Goal: Download file/media

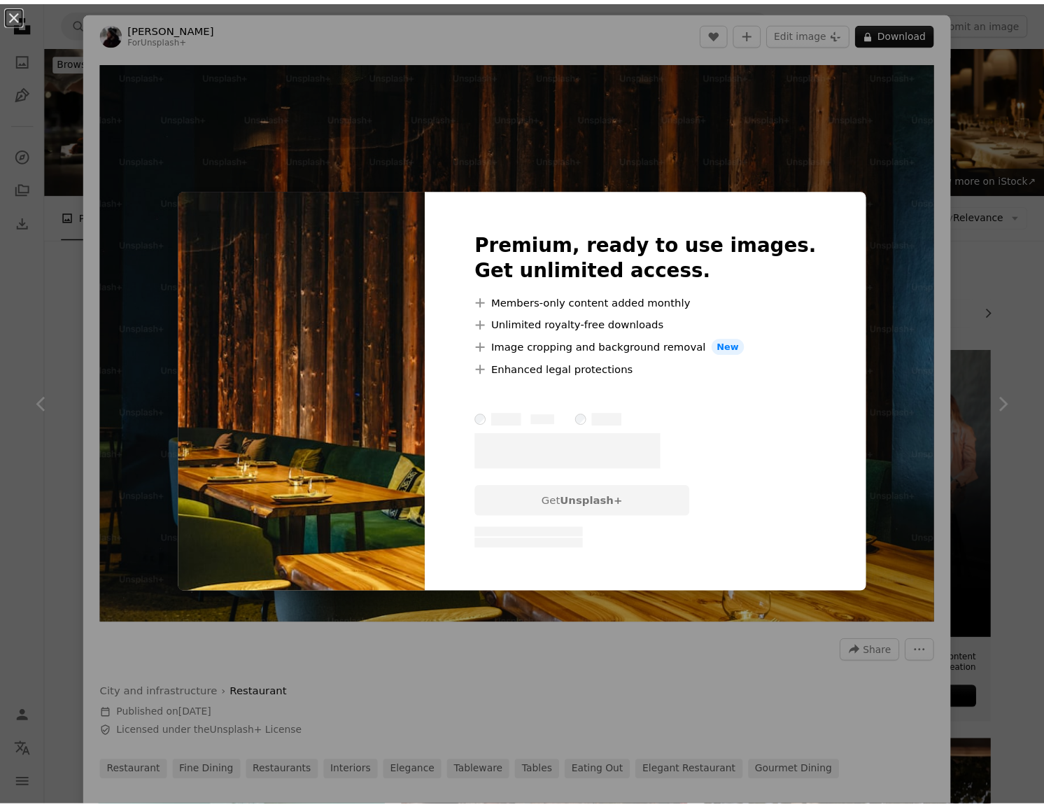
scroll to position [2574, 0]
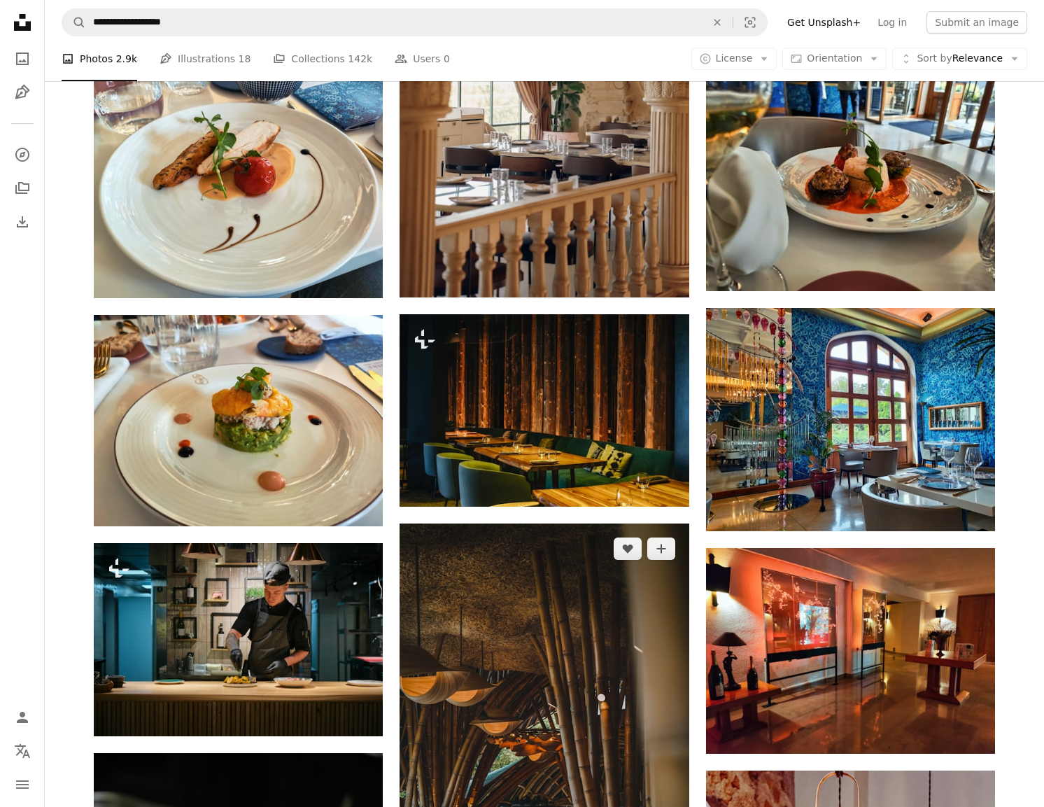
scroll to position [2976, 0]
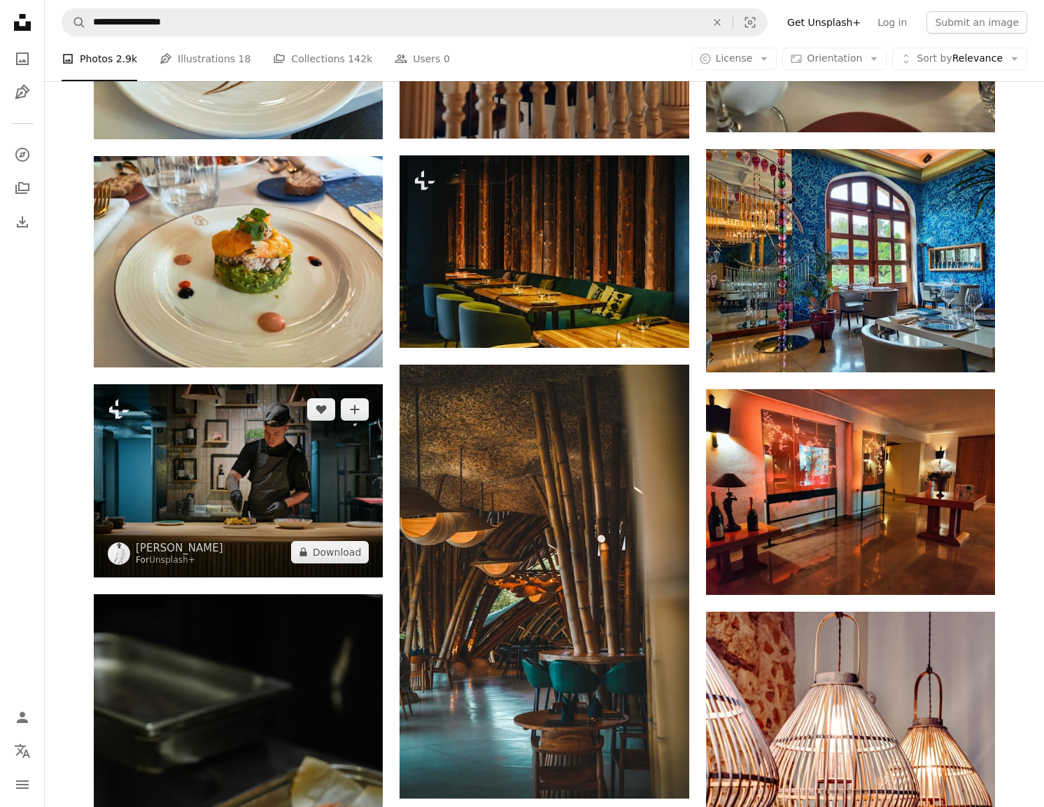
click at [316, 384] on img at bounding box center [238, 480] width 289 height 192
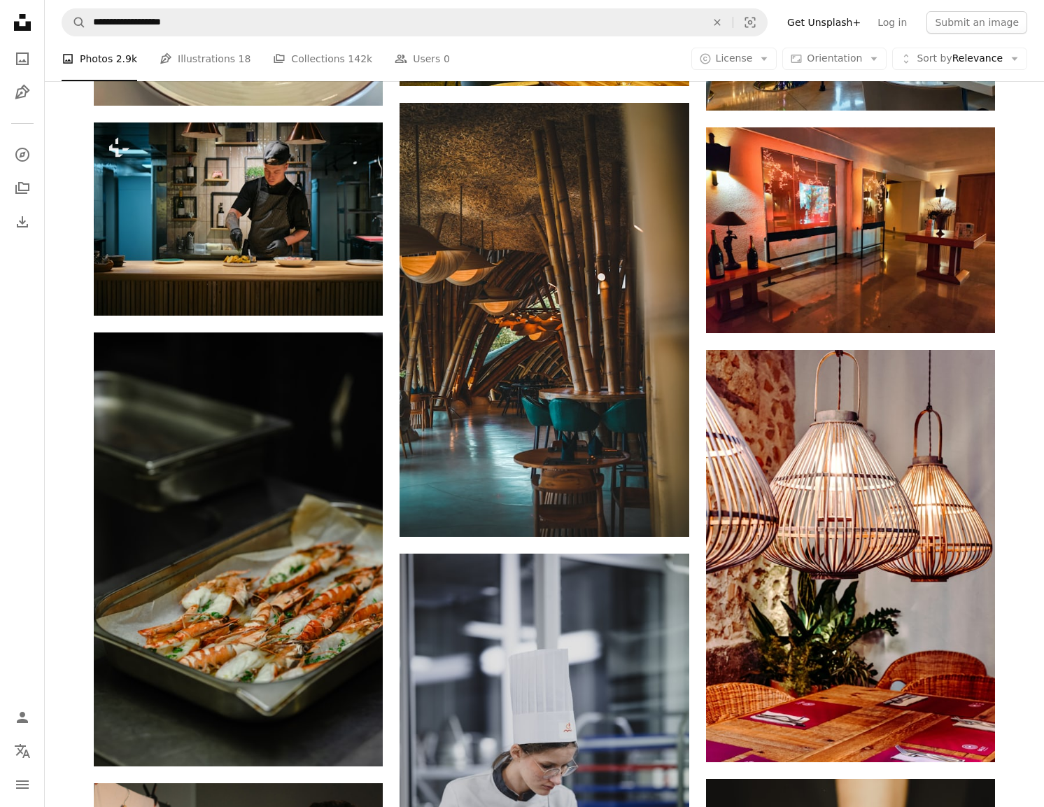
scroll to position [3382, 0]
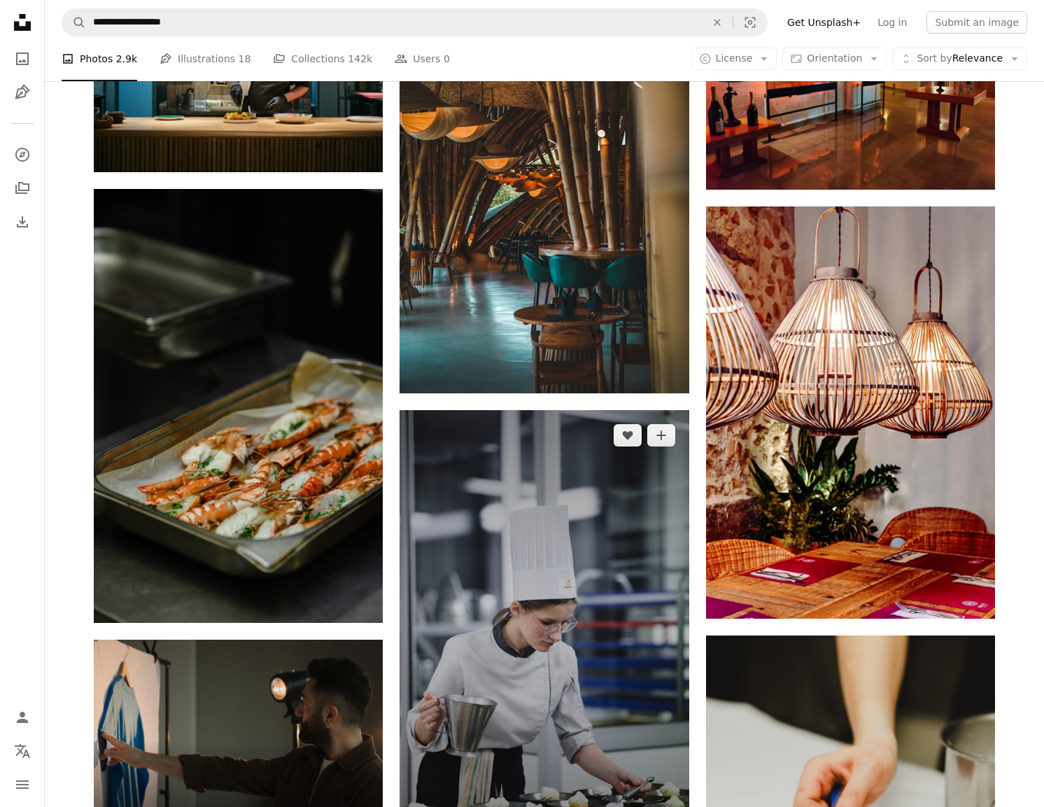
click at [519, 415] on img at bounding box center [544, 627] width 289 height 434
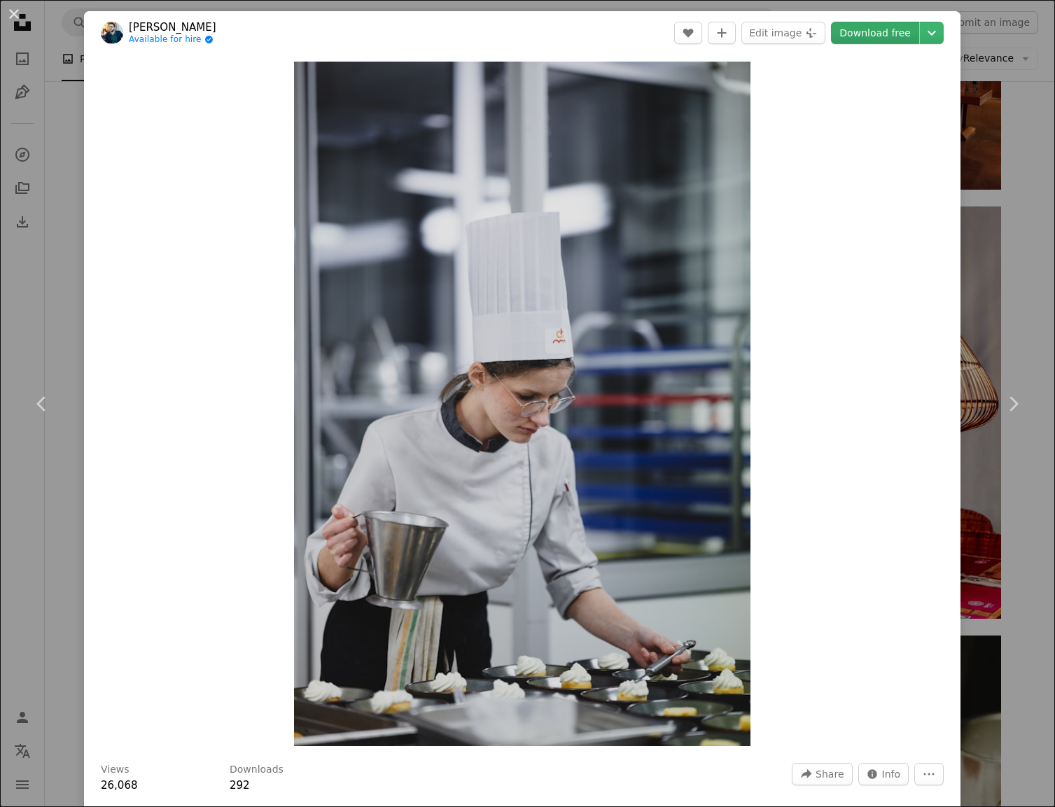
click at [869, 29] on link "Download free" at bounding box center [875, 33] width 88 height 22
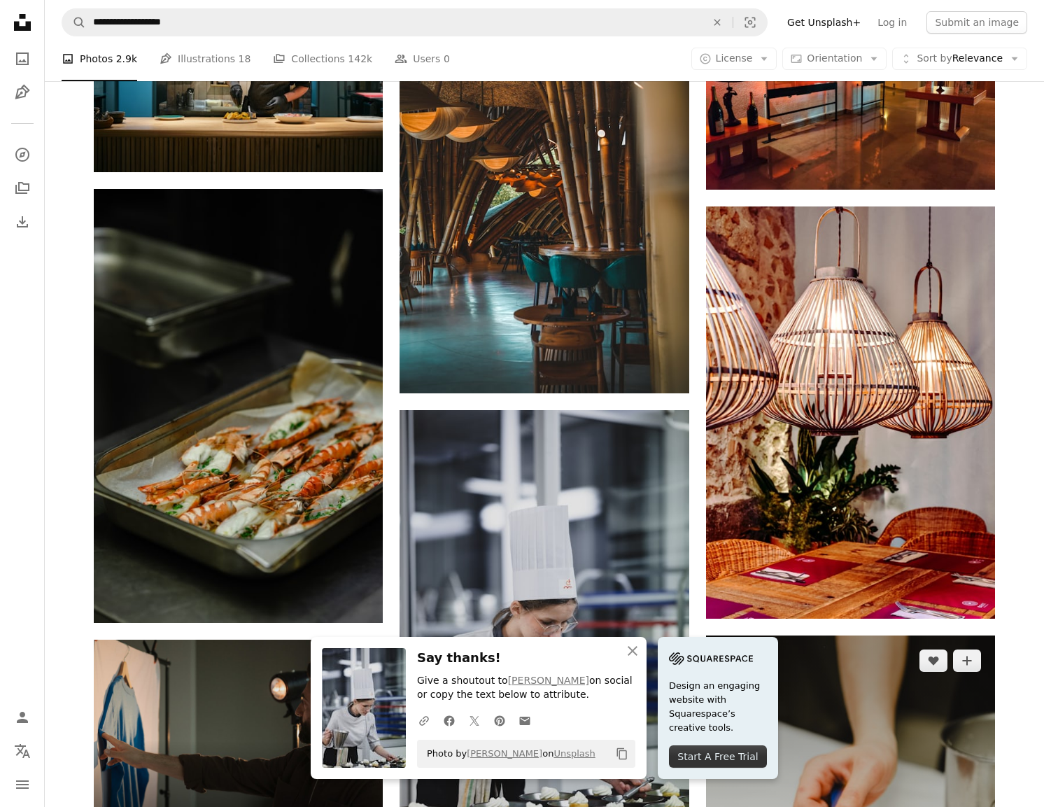
scroll to position [3535, 0]
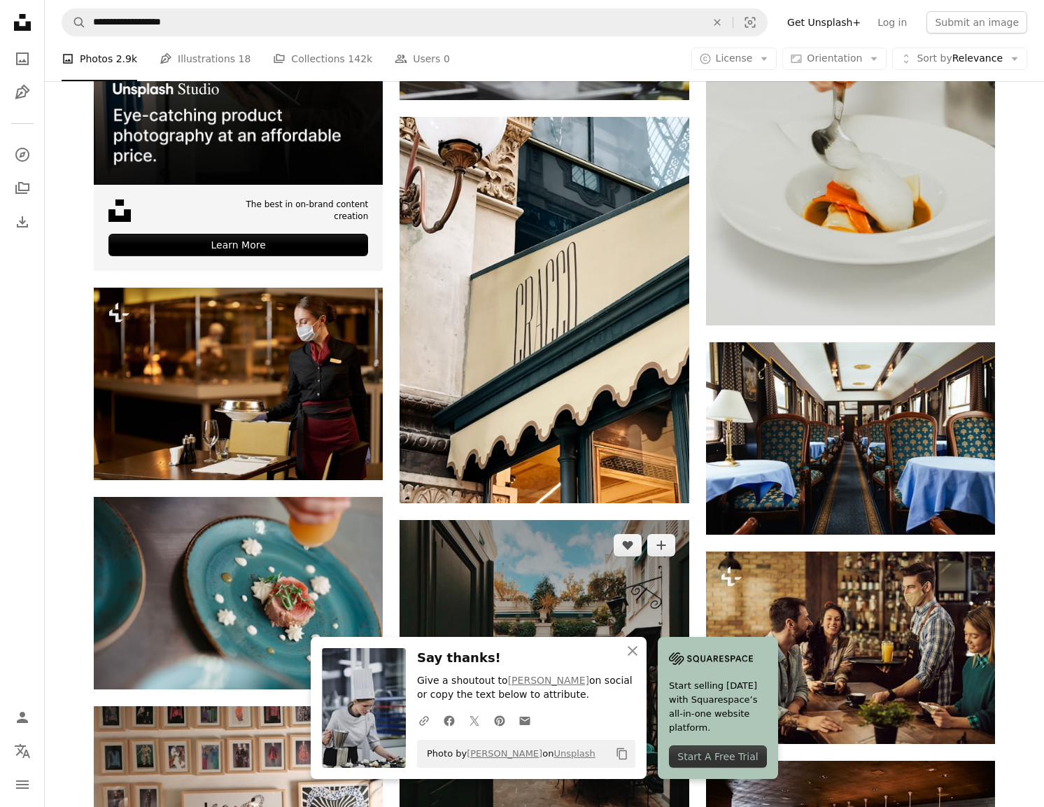
scroll to position [4297, 0]
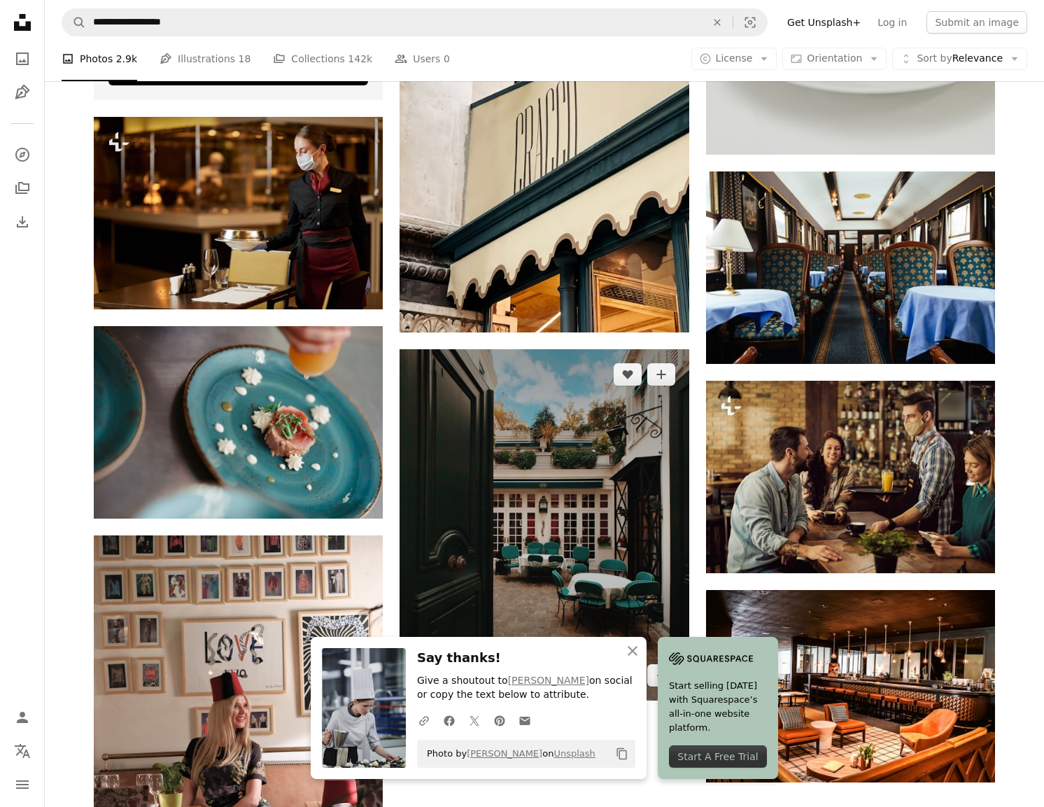
click at [566, 366] on img at bounding box center [544, 525] width 289 height 352
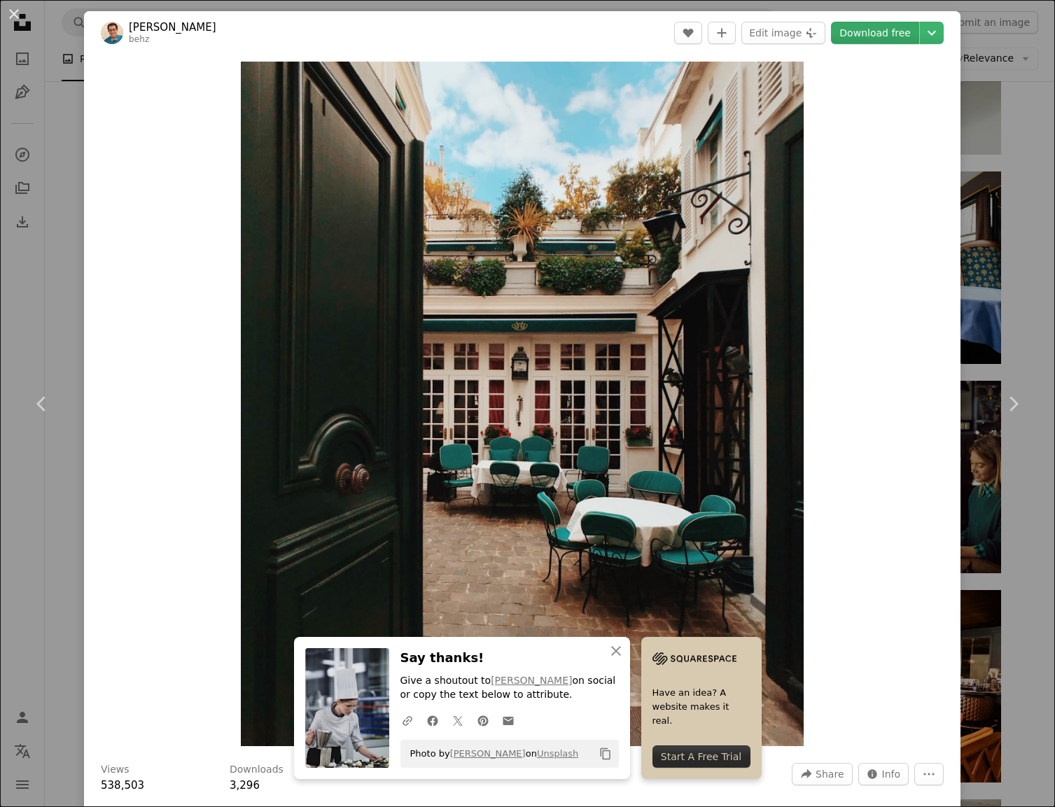
click at [871, 31] on link "Download free" at bounding box center [875, 33] width 88 height 22
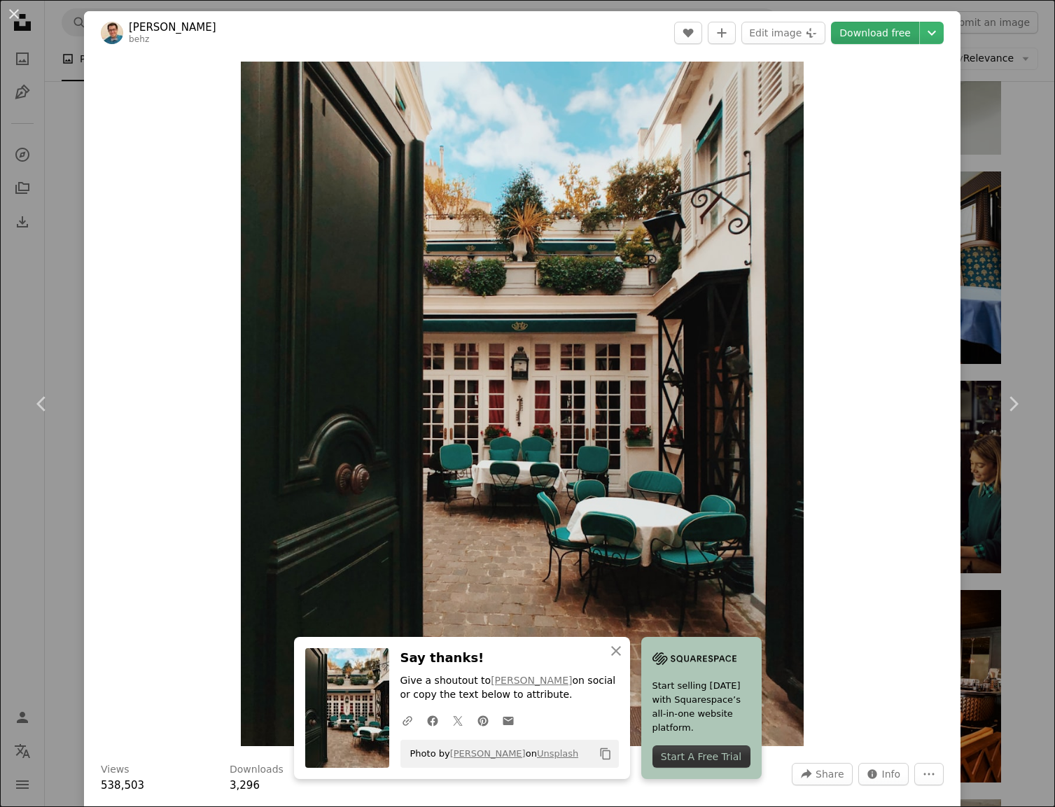
click at [858, 22] on link "Download free" at bounding box center [875, 33] width 88 height 22
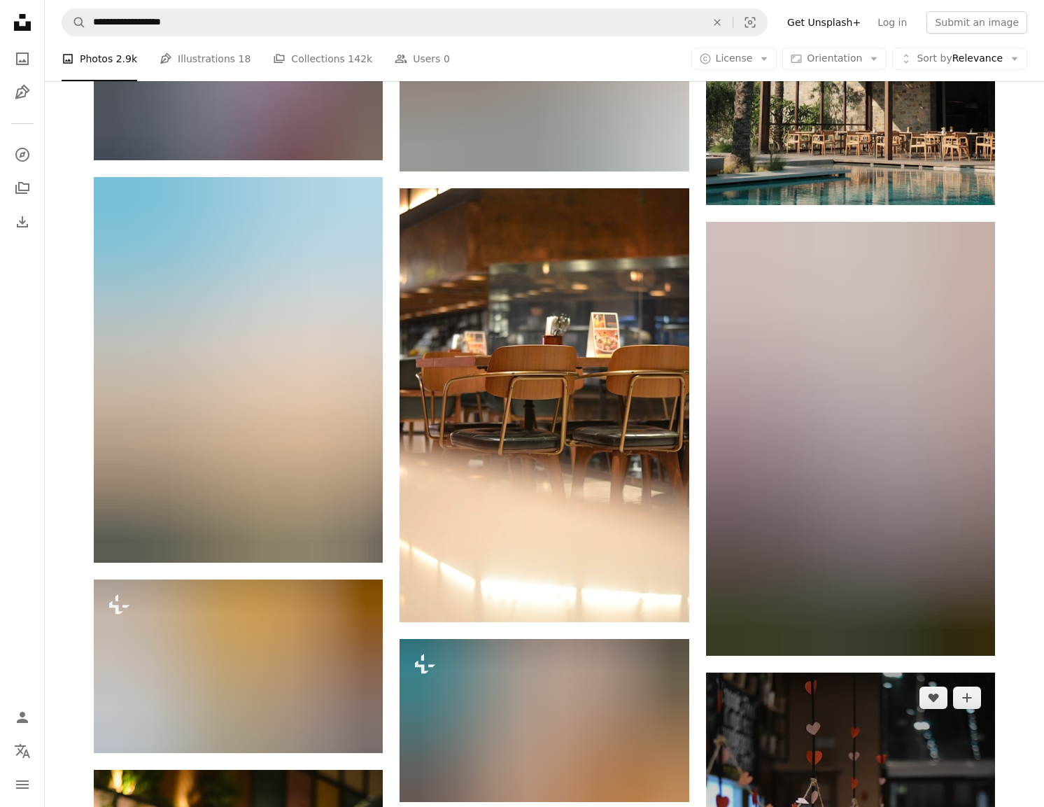
scroll to position [5799, 0]
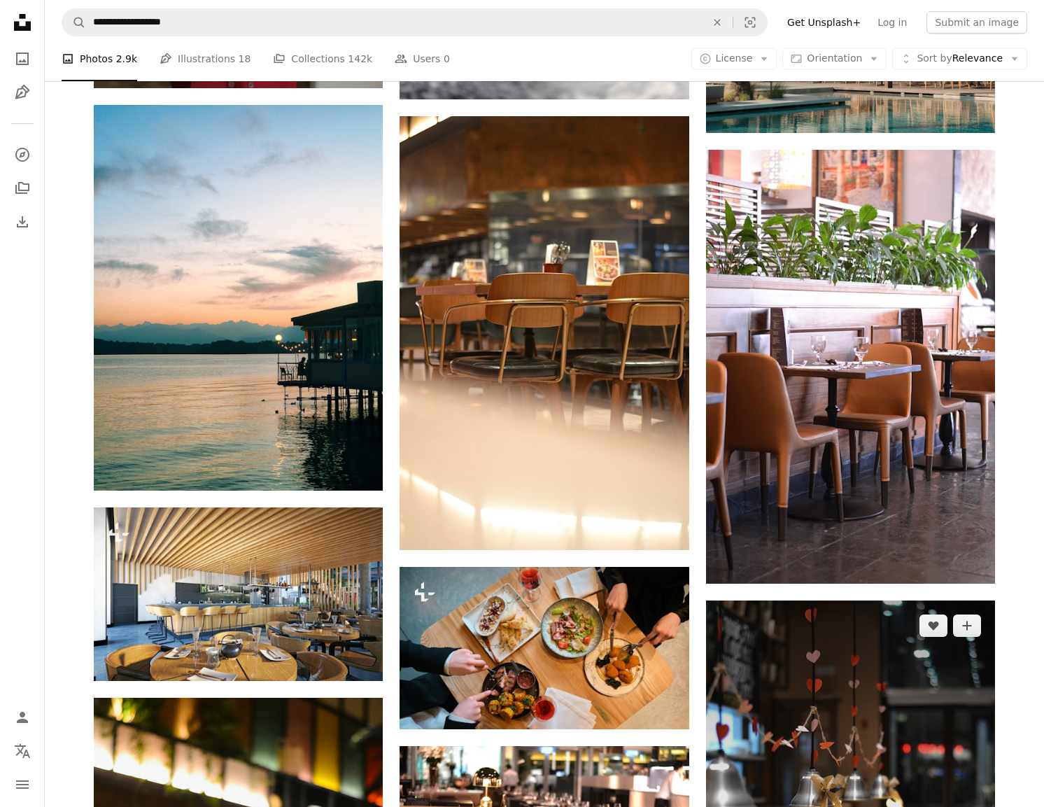
click at [890, 601] on img at bounding box center [850, 818] width 289 height 434
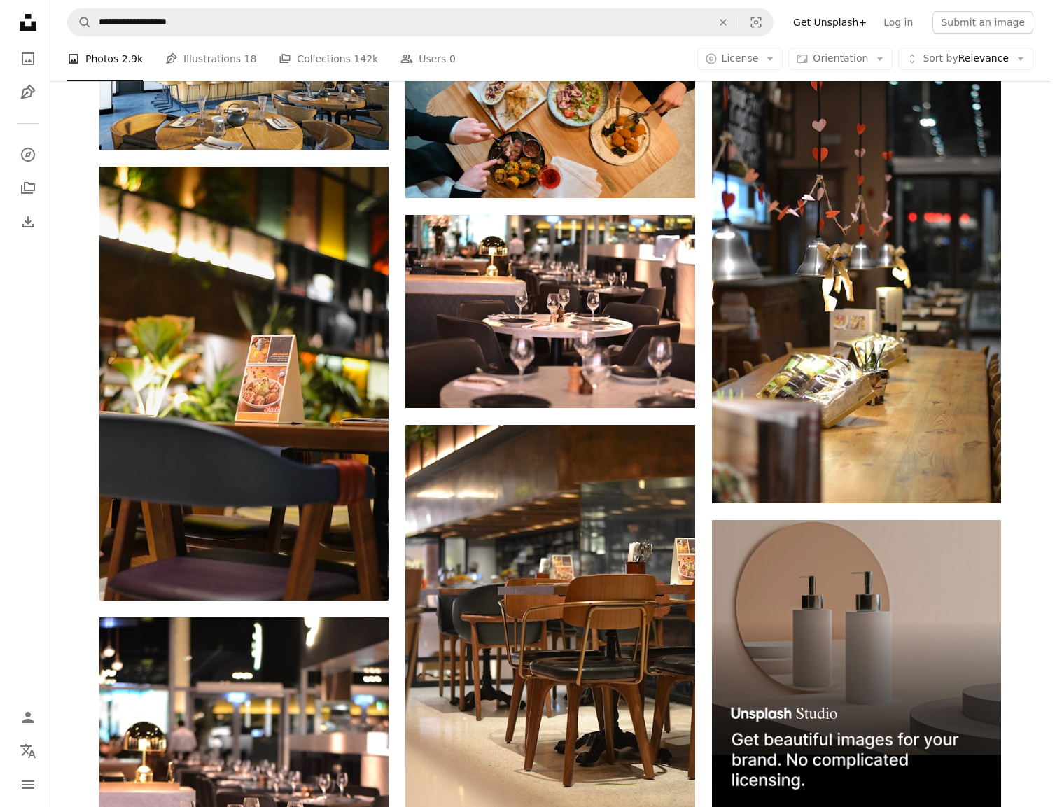
scroll to position [6499, 0]
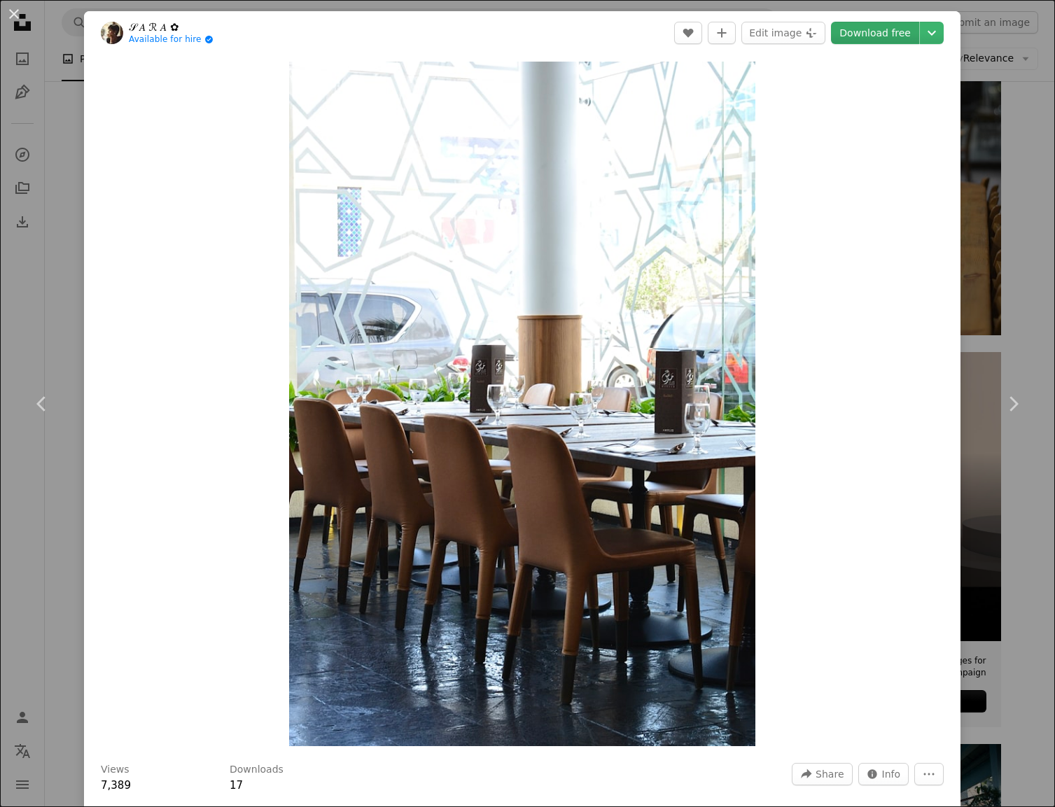
click at [854, 31] on link "Download free" at bounding box center [875, 33] width 88 height 22
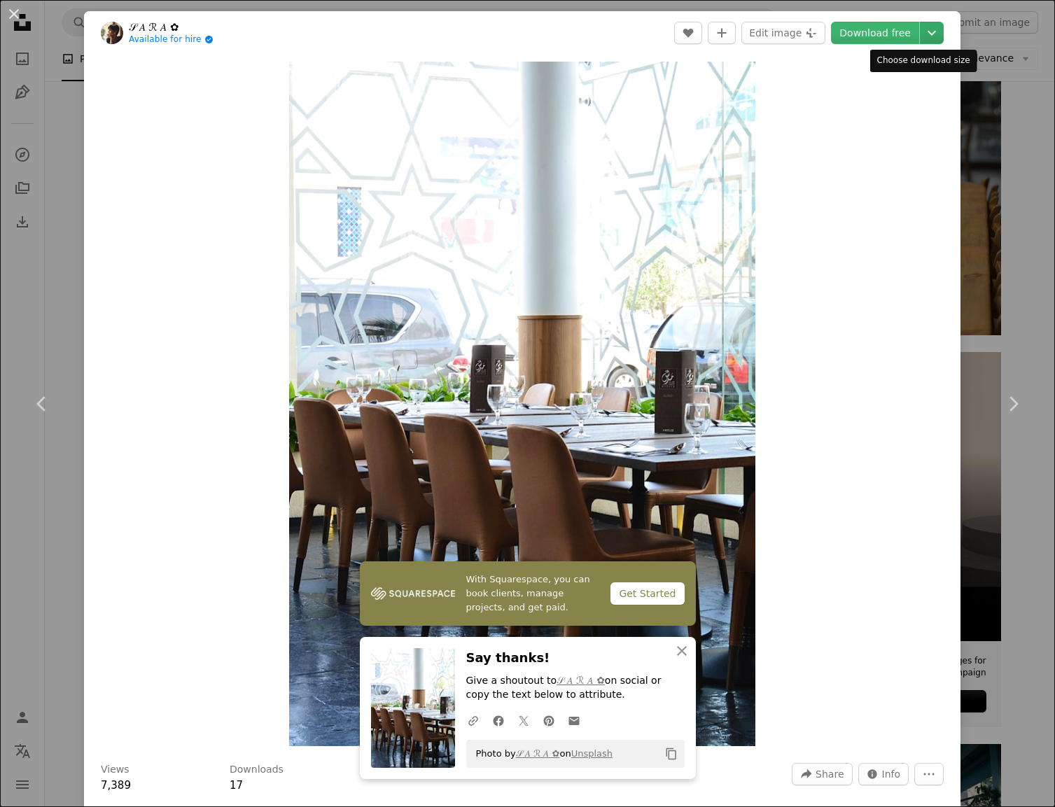
click at [920, 36] on icon "Chevron down" at bounding box center [931, 32] width 22 height 17
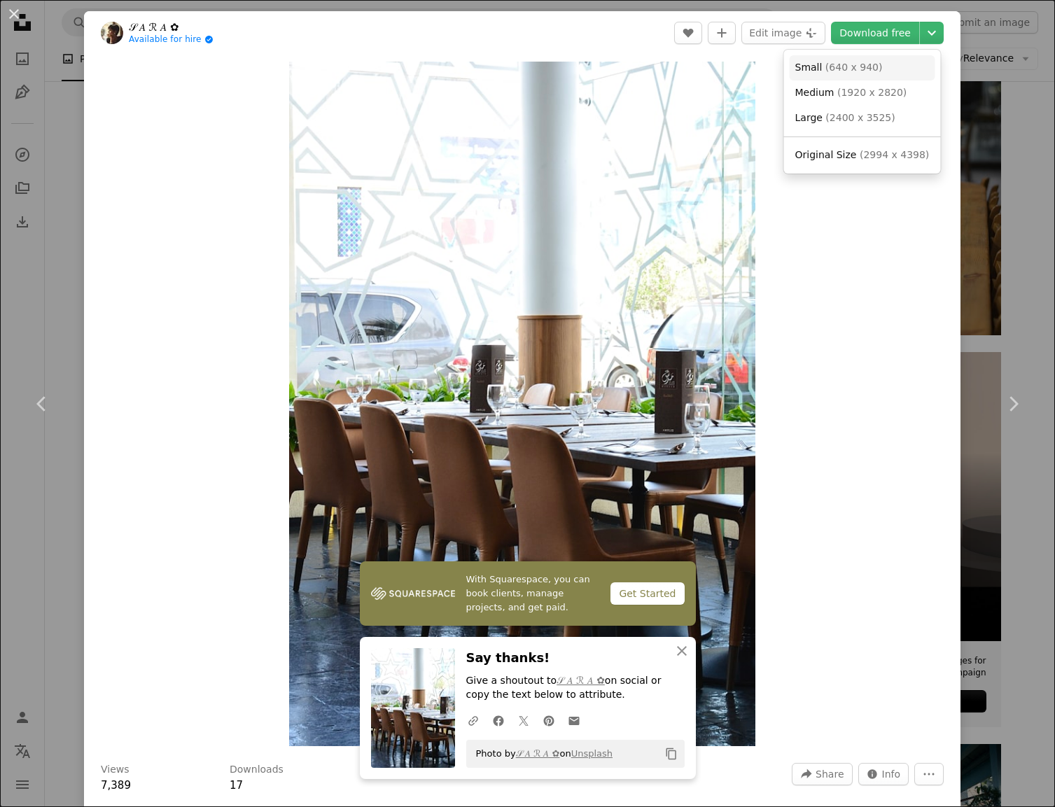
click at [883, 66] on link "Small ( 640 x 940 )" at bounding box center [863, 67] width 146 height 25
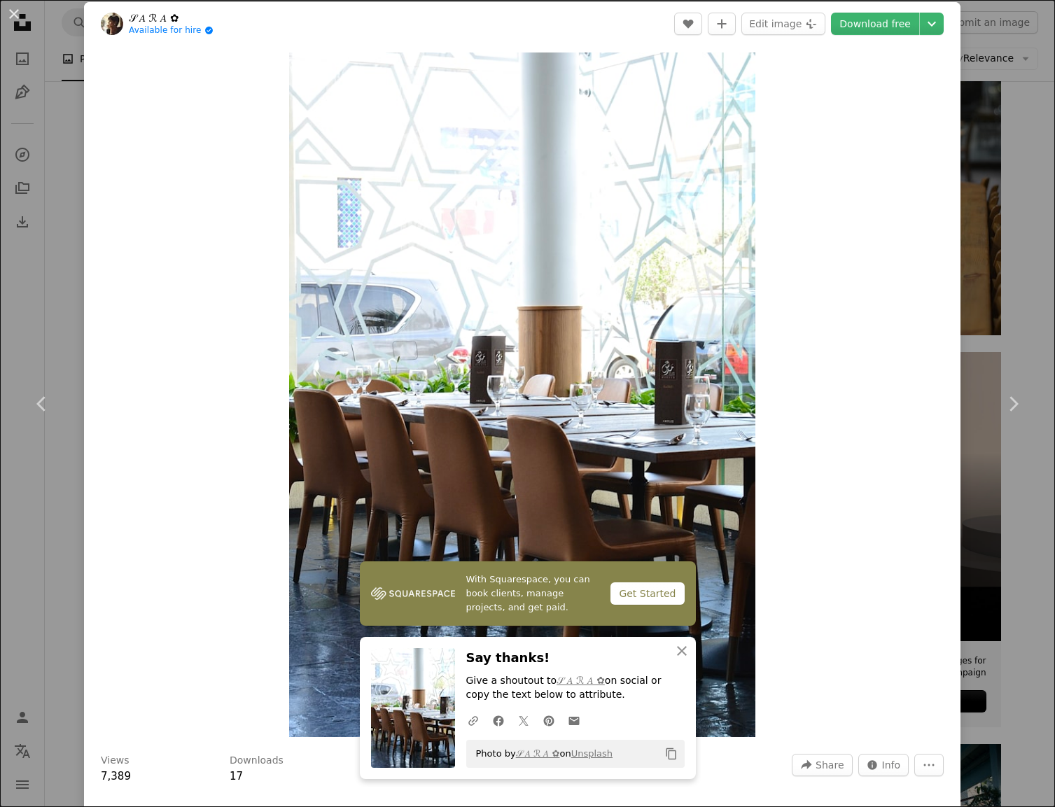
scroll to position [27, 0]
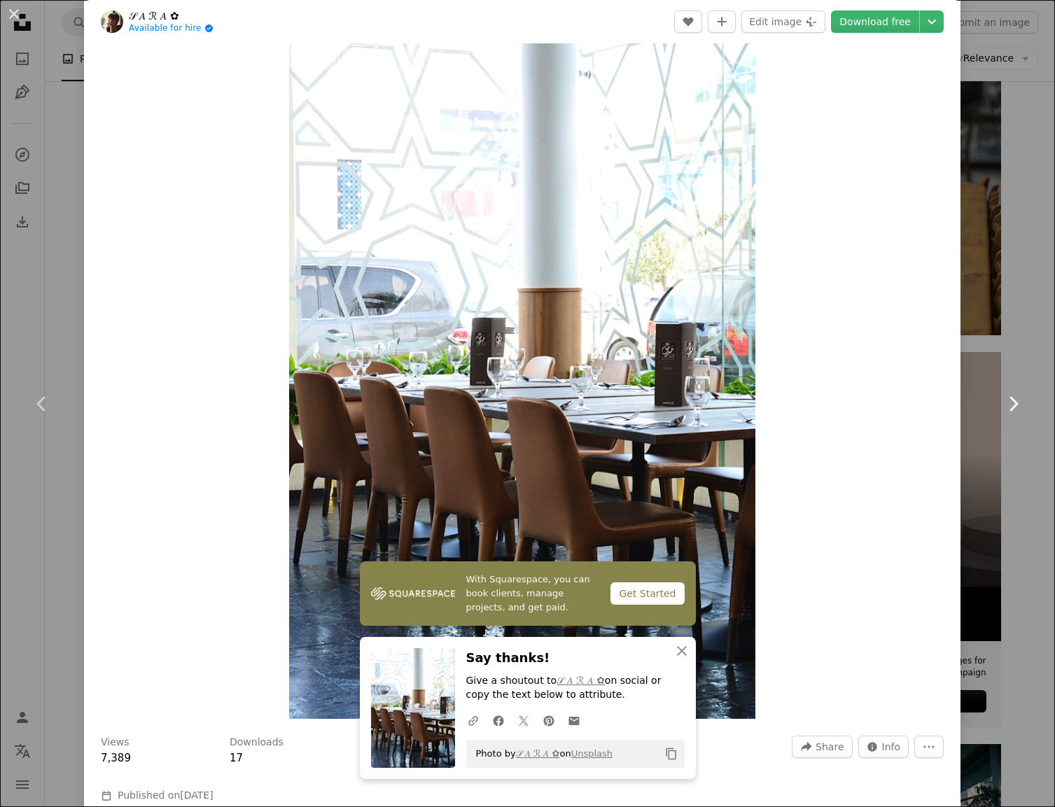
click at [1023, 351] on link "Chevron right" at bounding box center [1013, 404] width 84 height 134
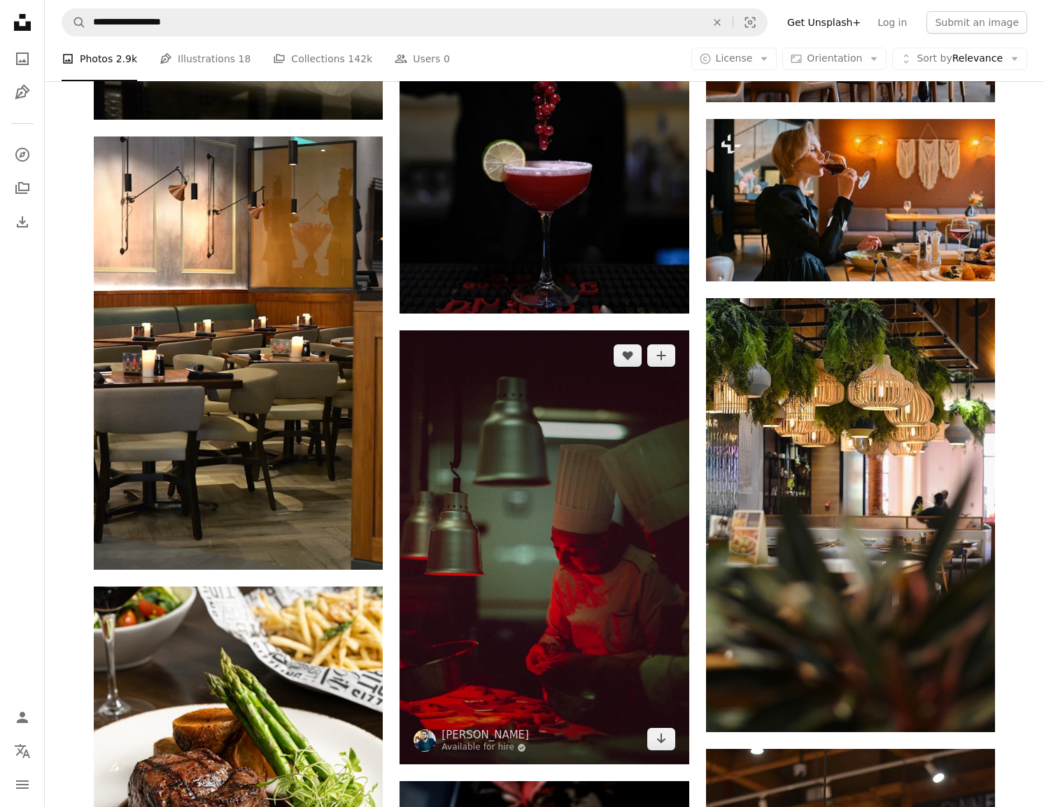
scroll to position [8182, 0]
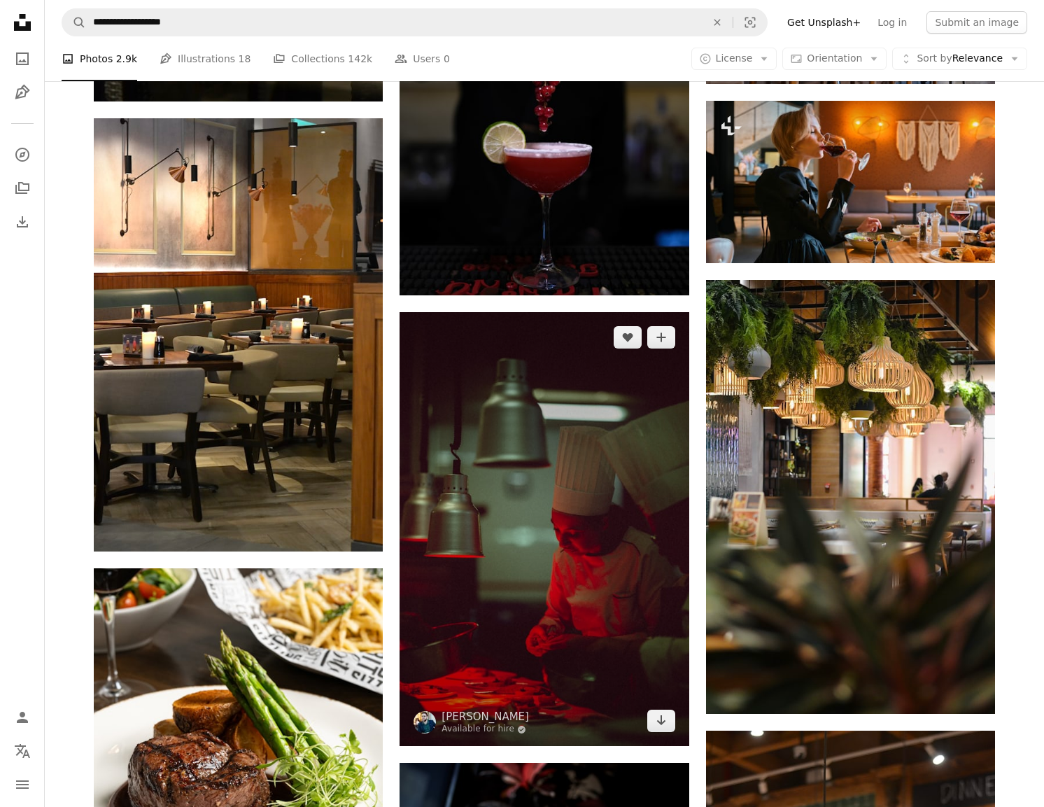
click at [614, 312] on img at bounding box center [544, 529] width 289 height 434
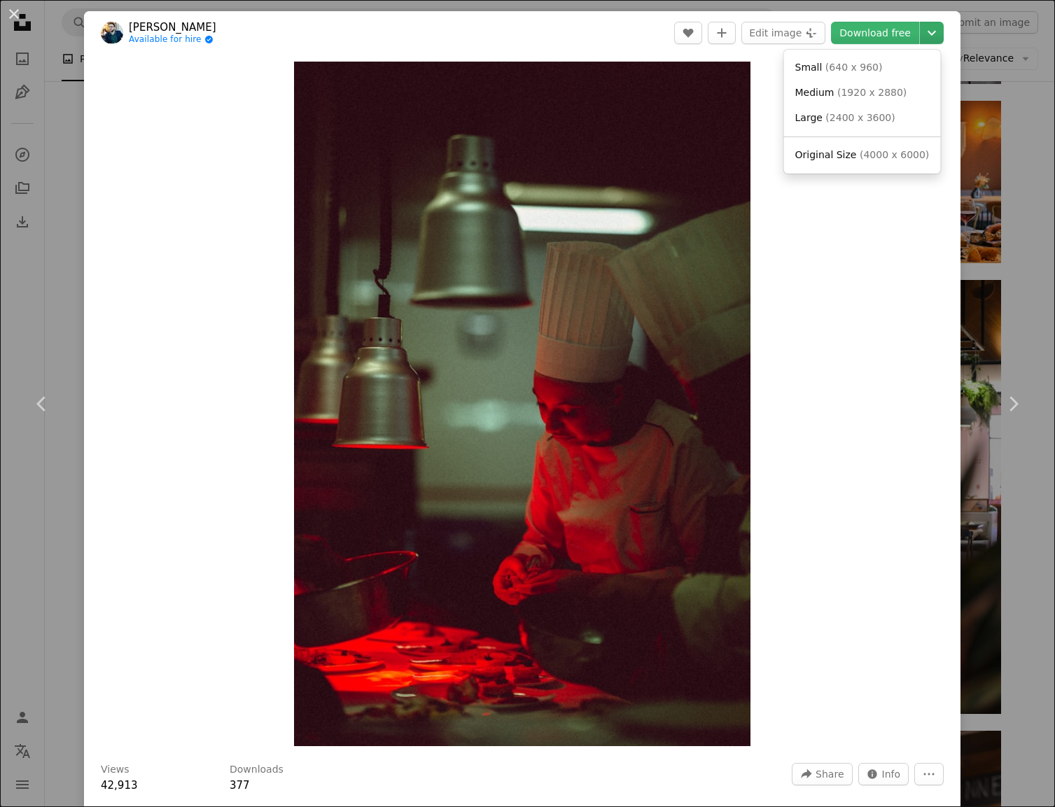
click at [920, 41] on button "Chevron down" at bounding box center [932, 33] width 24 height 22
click at [881, 68] on link "Small ( 640 x 960 )" at bounding box center [863, 67] width 146 height 25
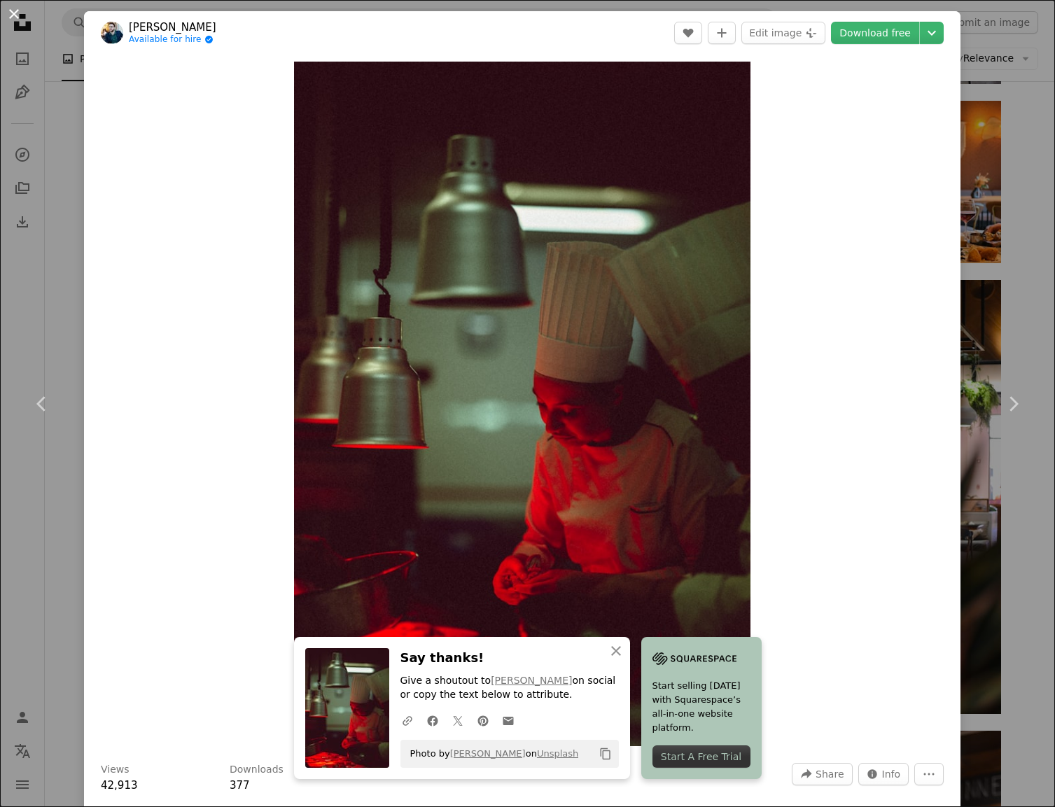
click at [16, 21] on button "An X shape" at bounding box center [14, 14] width 17 height 17
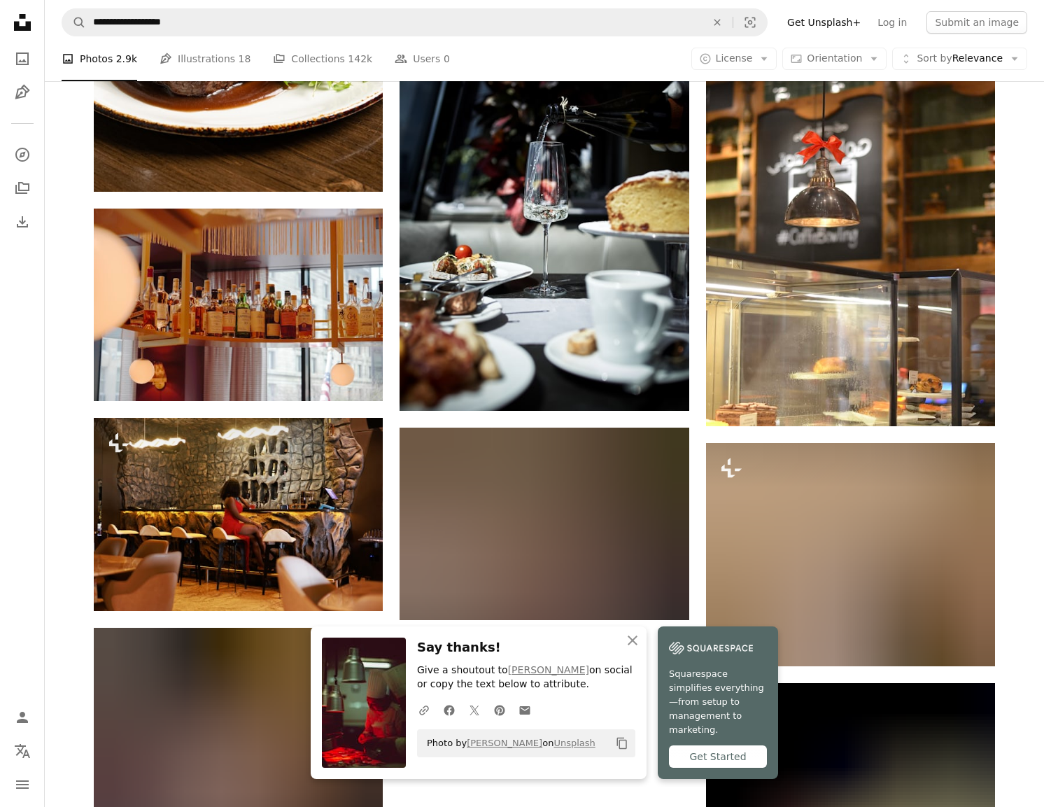
scroll to position [8903, 0]
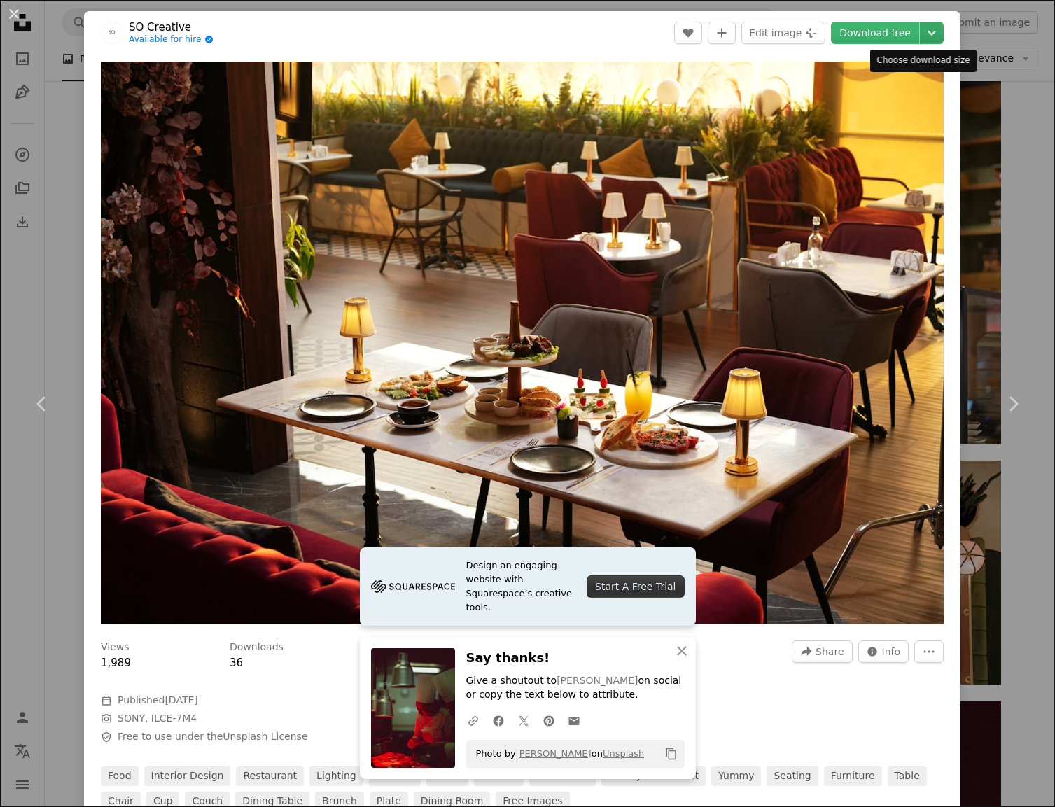
click at [923, 29] on icon "Chevron down" at bounding box center [931, 32] width 22 height 17
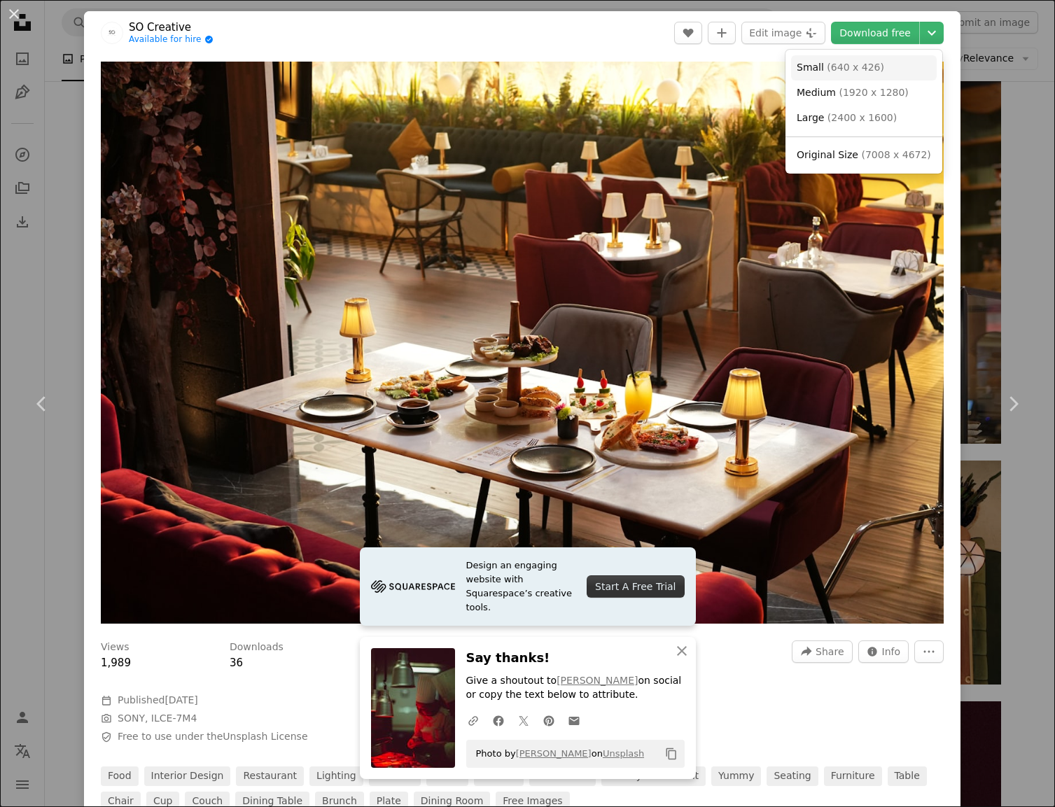
click at [885, 71] on link "Small ( 640 x 426 )" at bounding box center [864, 67] width 146 height 25
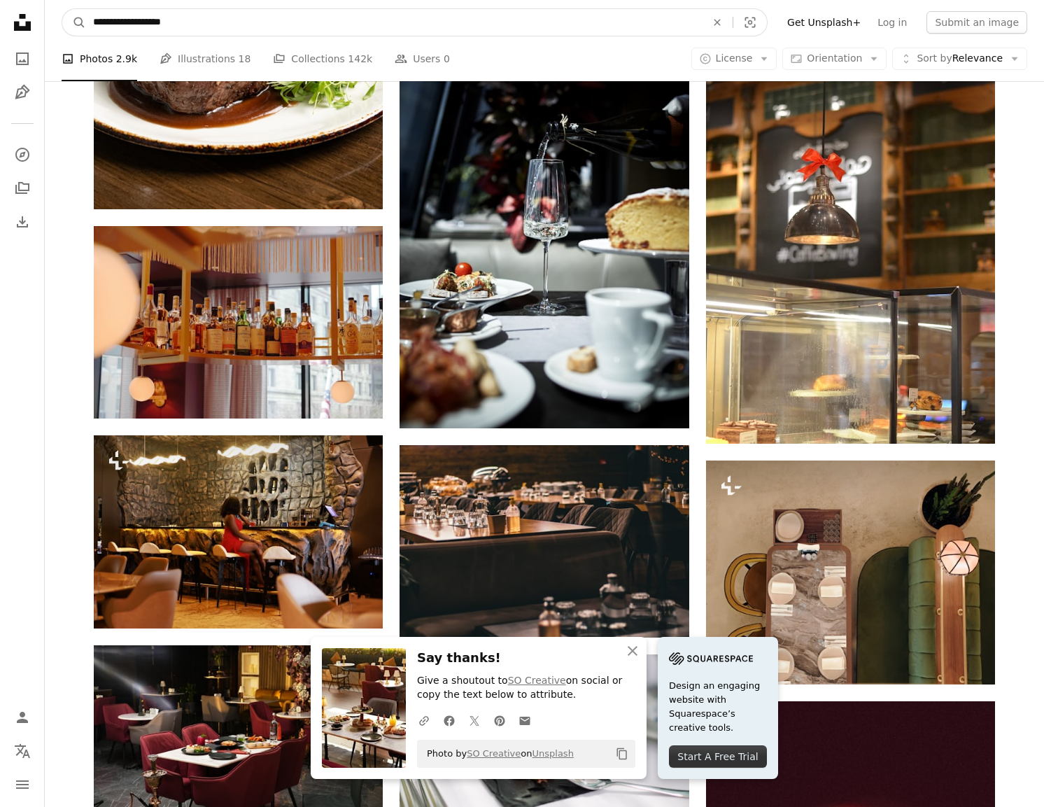
click at [252, 24] on input "**********" at bounding box center [394, 22] width 616 height 27
type input "**********"
click button "A magnifying glass" at bounding box center [74, 22] width 24 height 27
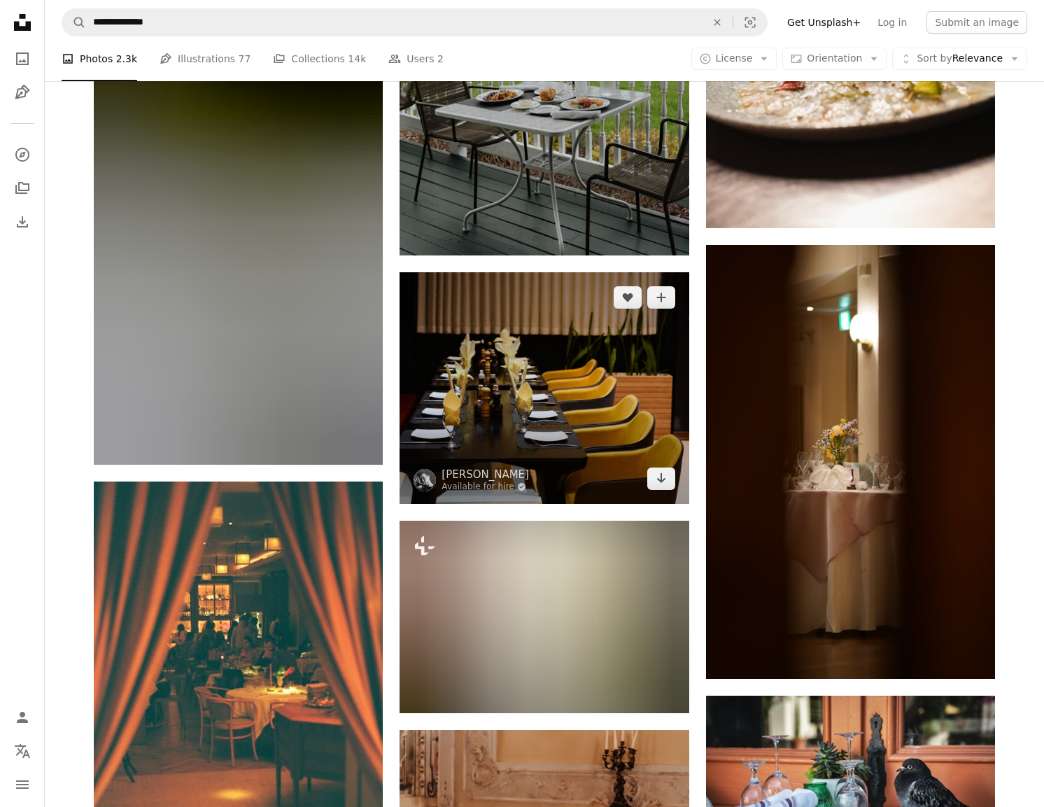
scroll to position [770, 0]
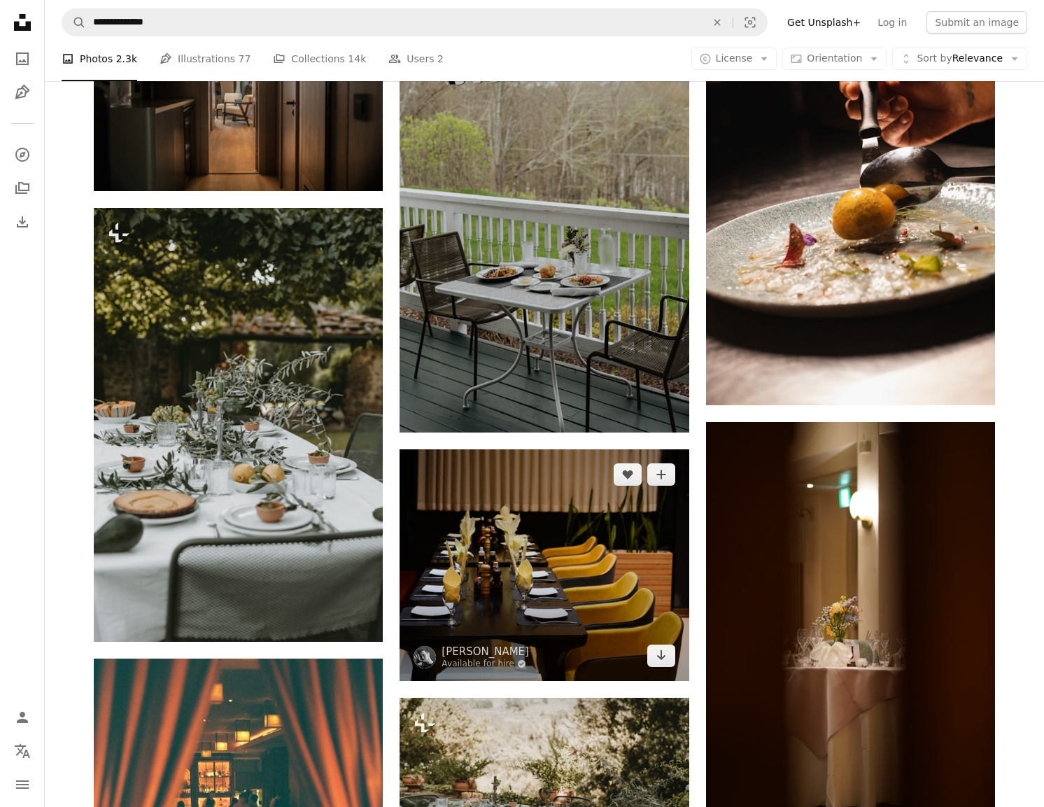
click at [605, 452] on img at bounding box center [544, 565] width 289 height 232
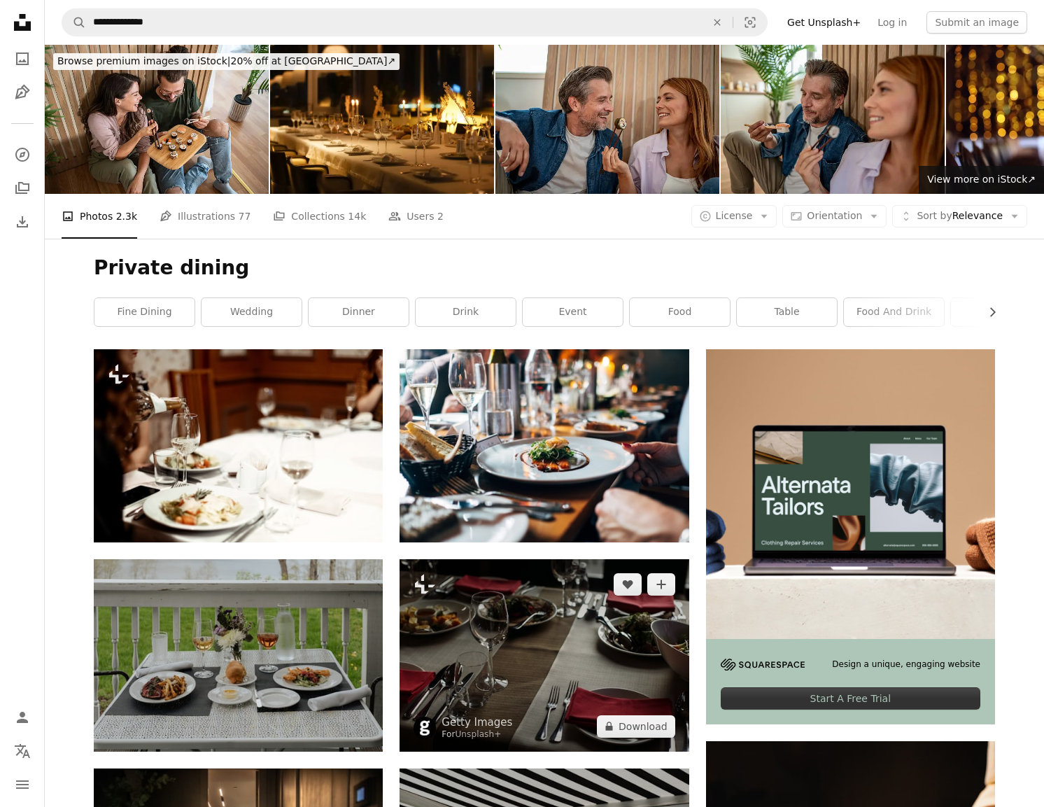
click at [560, 559] on img at bounding box center [544, 655] width 289 height 192
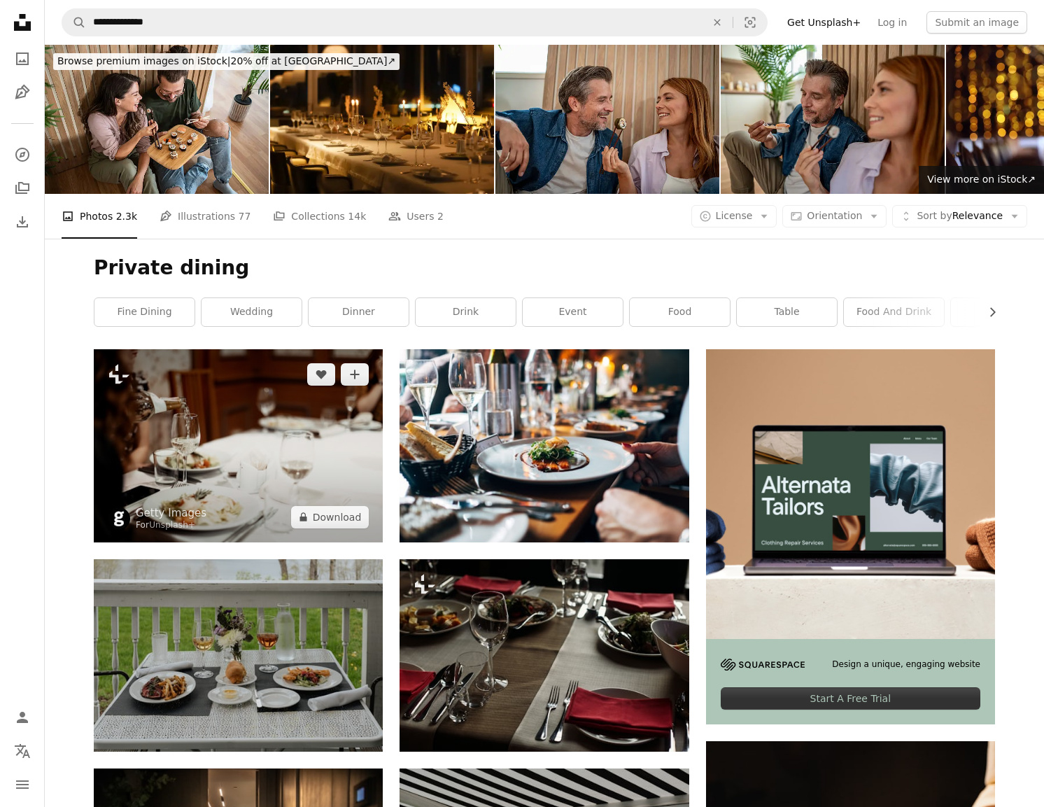
click at [276, 349] on img at bounding box center [238, 445] width 289 height 192
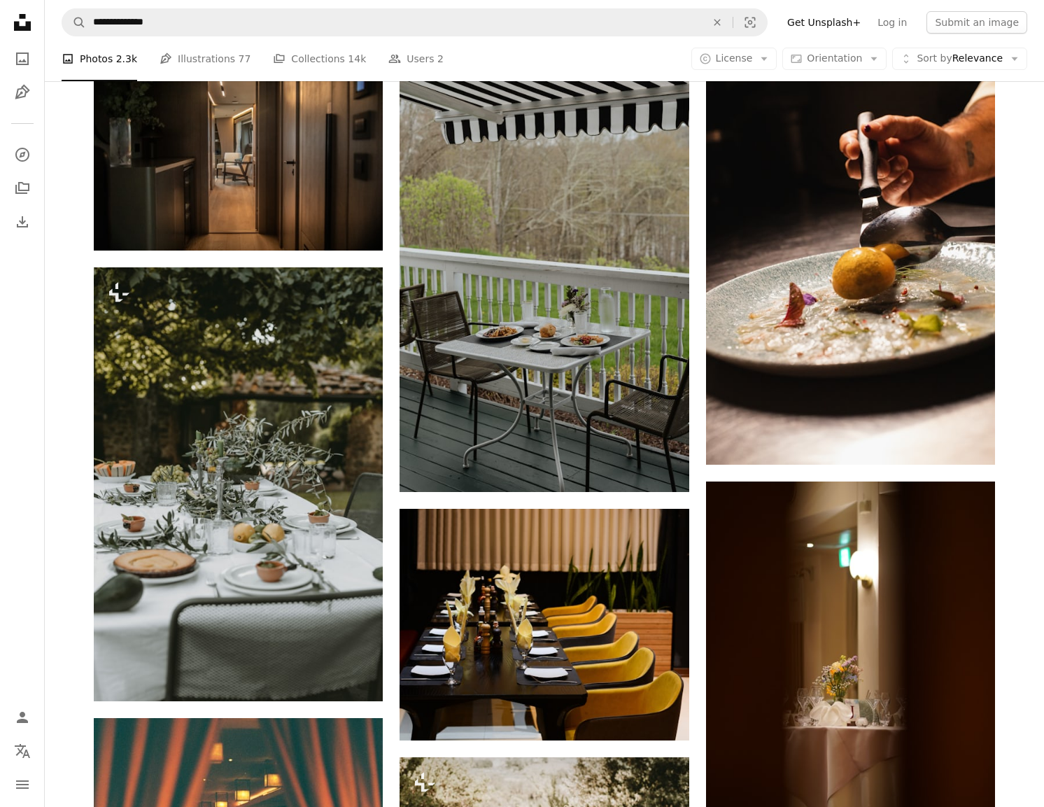
scroll to position [745, 0]
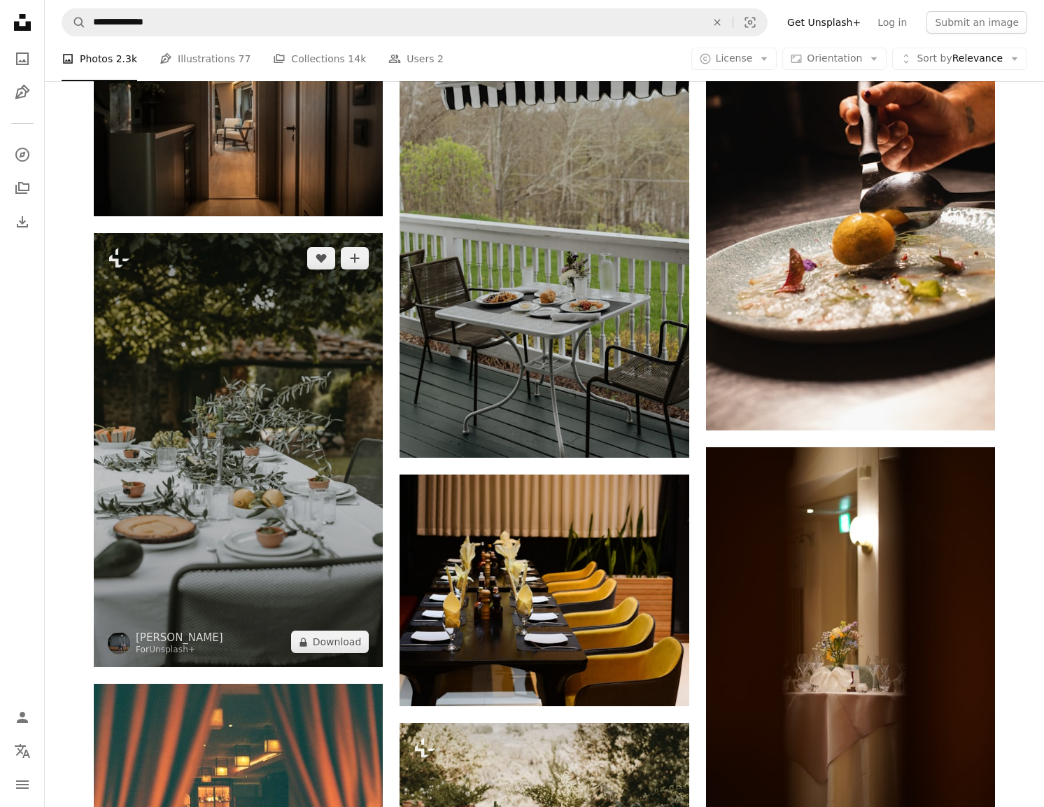
click at [324, 328] on img at bounding box center [238, 450] width 289 height 434
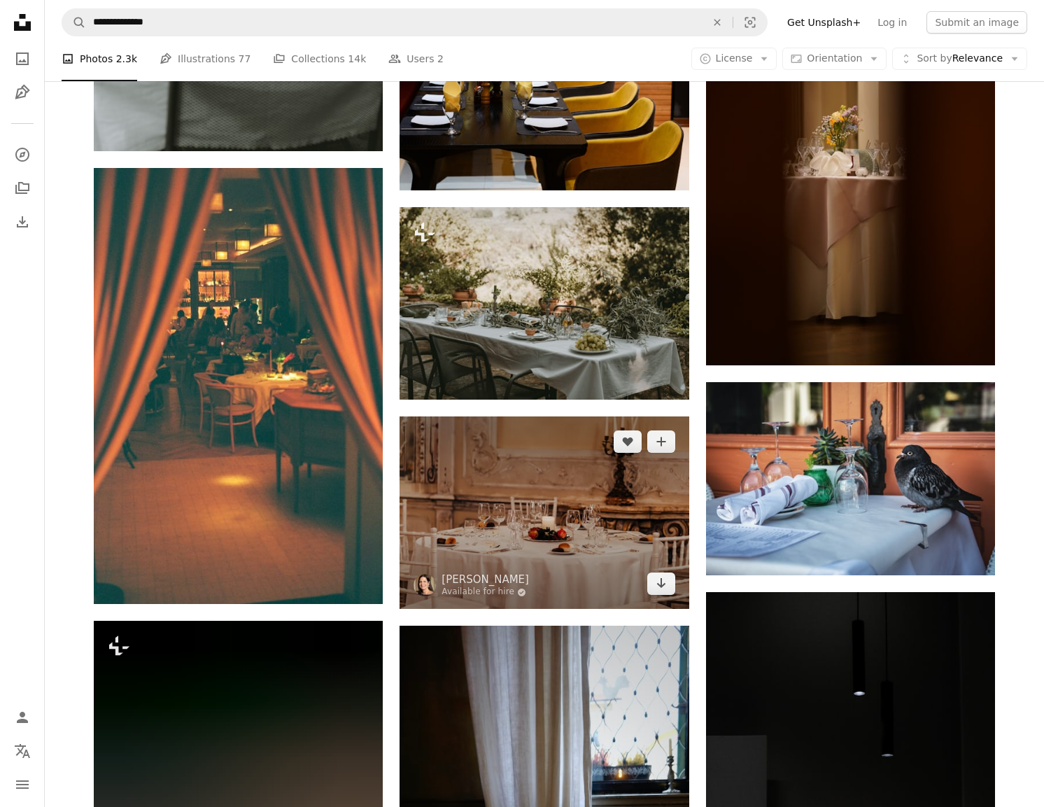
scroll to position [1536, 0]
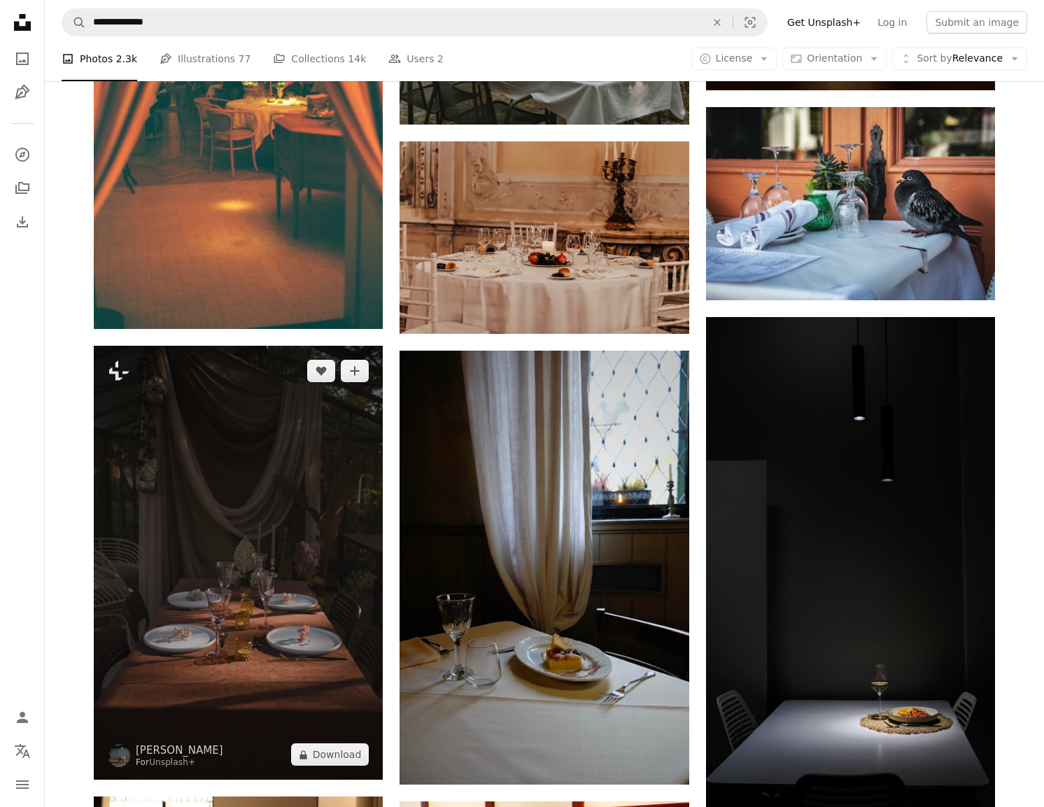
click at [294, 349] on img at bounding box center [238, 563] width 289 height 434
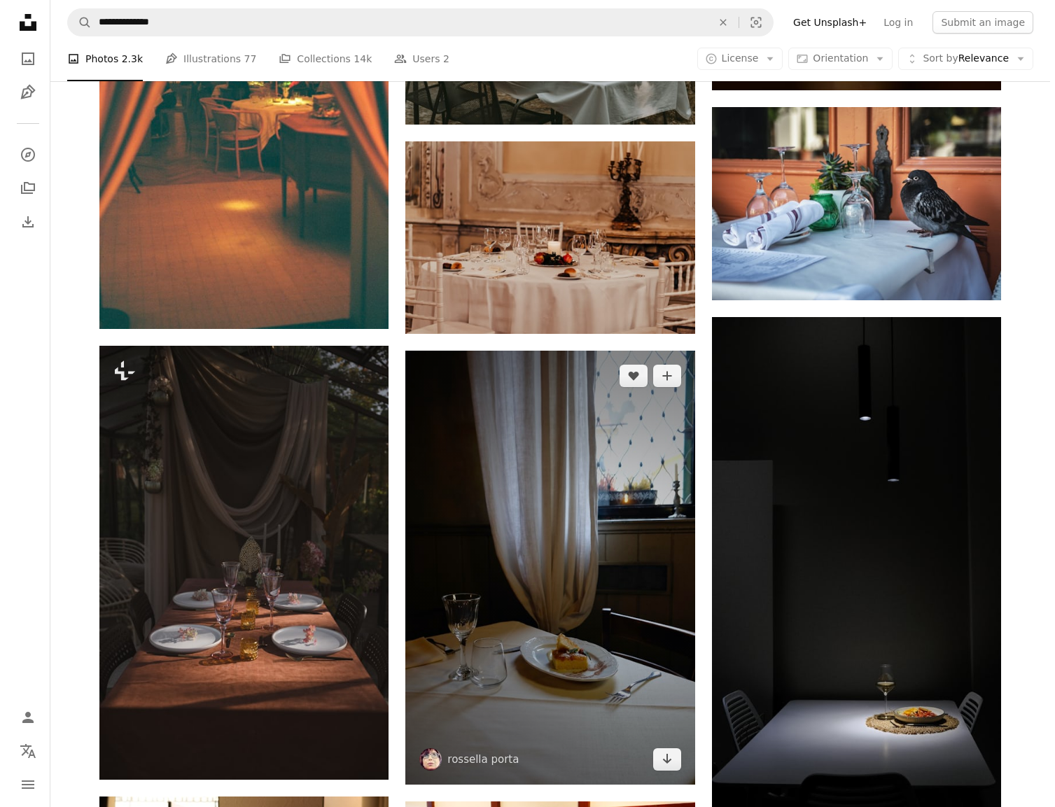
scroll to position [1779, 0]
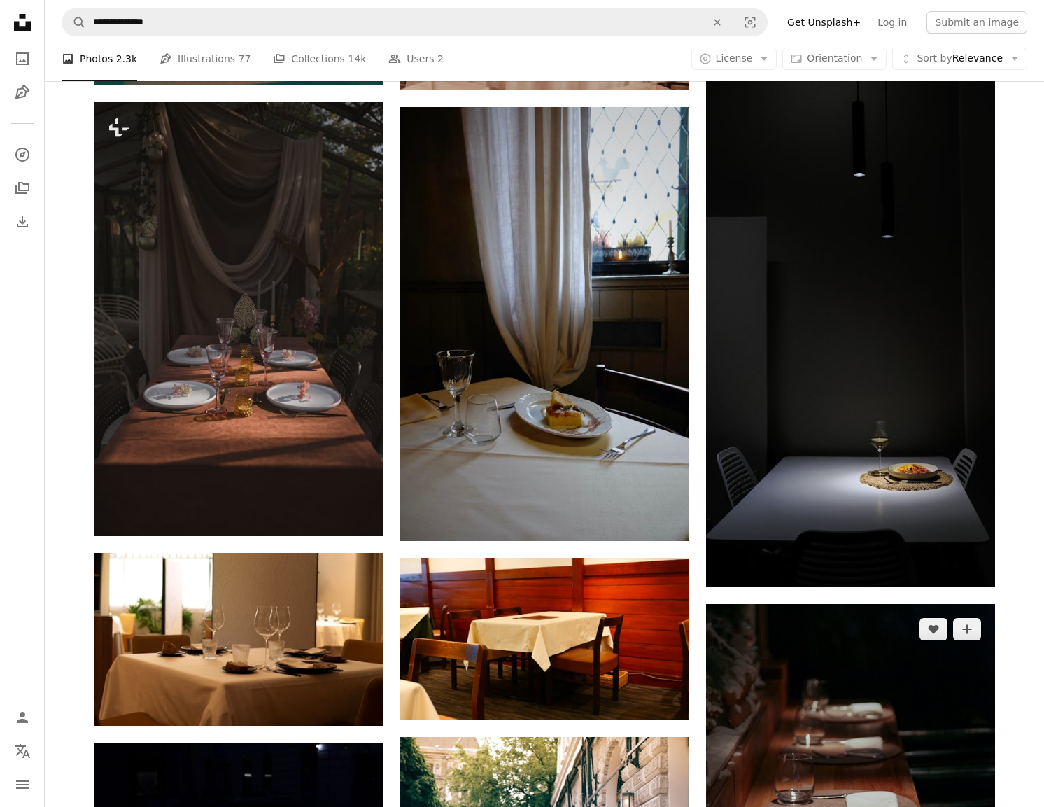
click at [838, 604] on img at bounding box center [850, 821] width 289 height 434
click at [873, 604] on img at bounding box center [850, 821] width 289 height 434
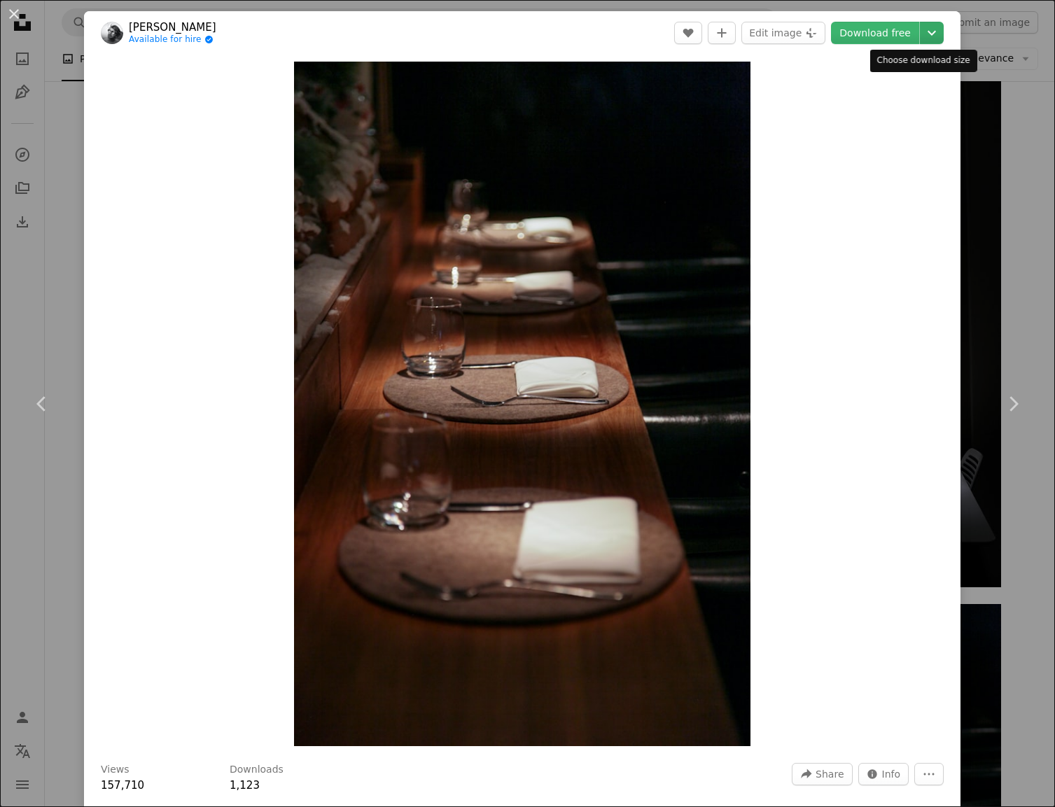
click at [921, 31] on icon "Chevron down" at bounding box center [931, 32] width 22 height 17
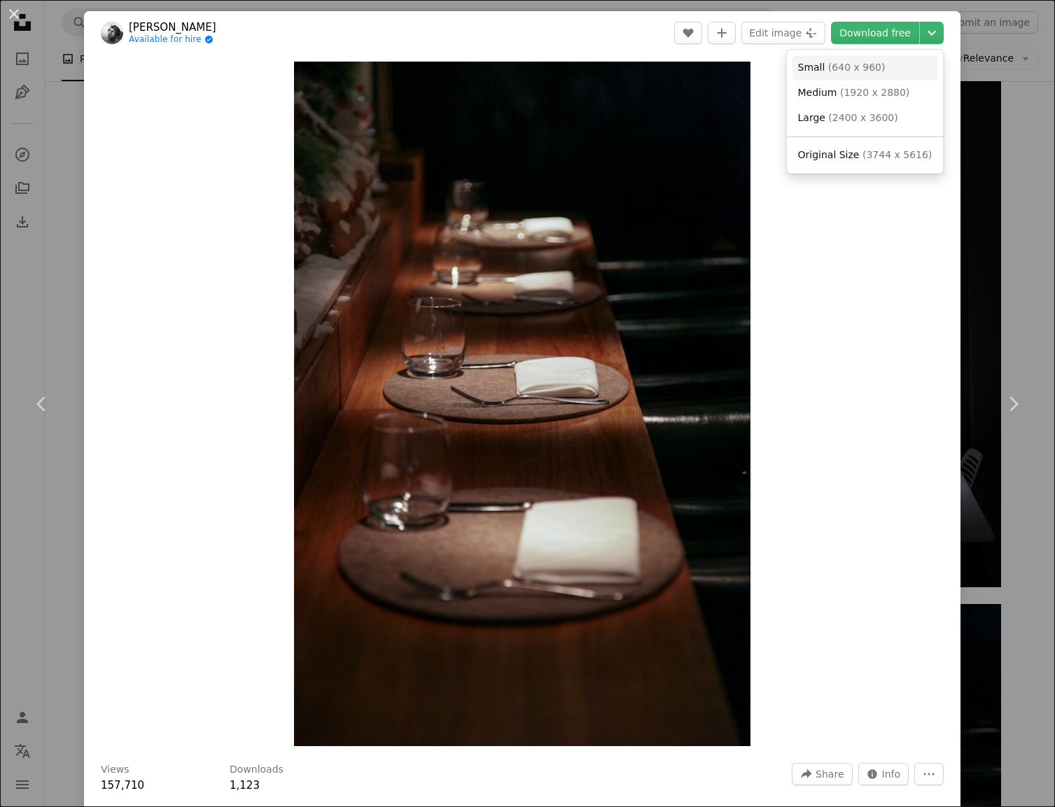
click at [878, 71] on span "( 640 x 960 )" at bounding box center [856, 67] width 57 height 11
